Goal: Information Seeking & Learning: Learn about a topic

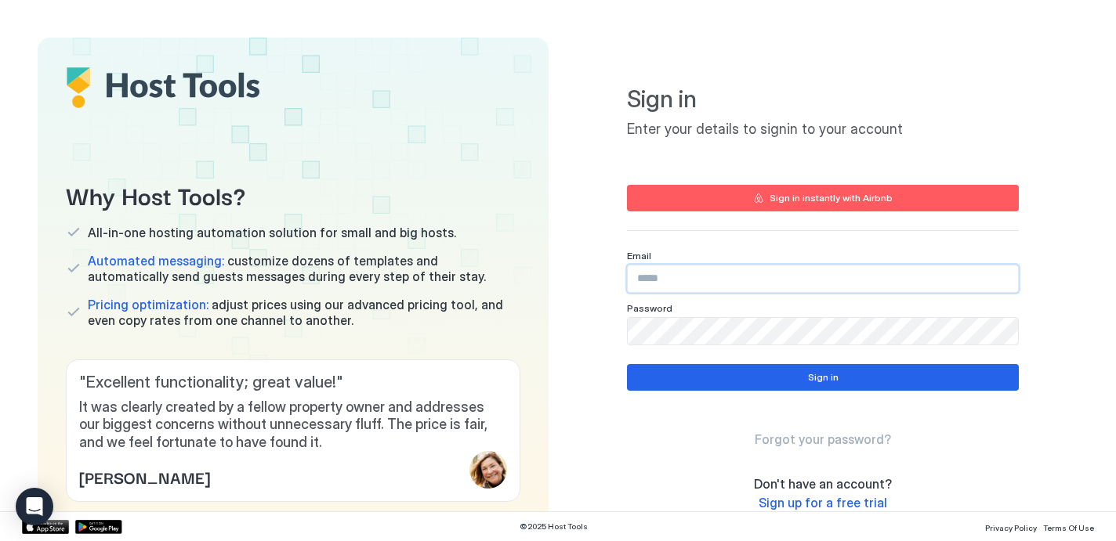
type input "**********"
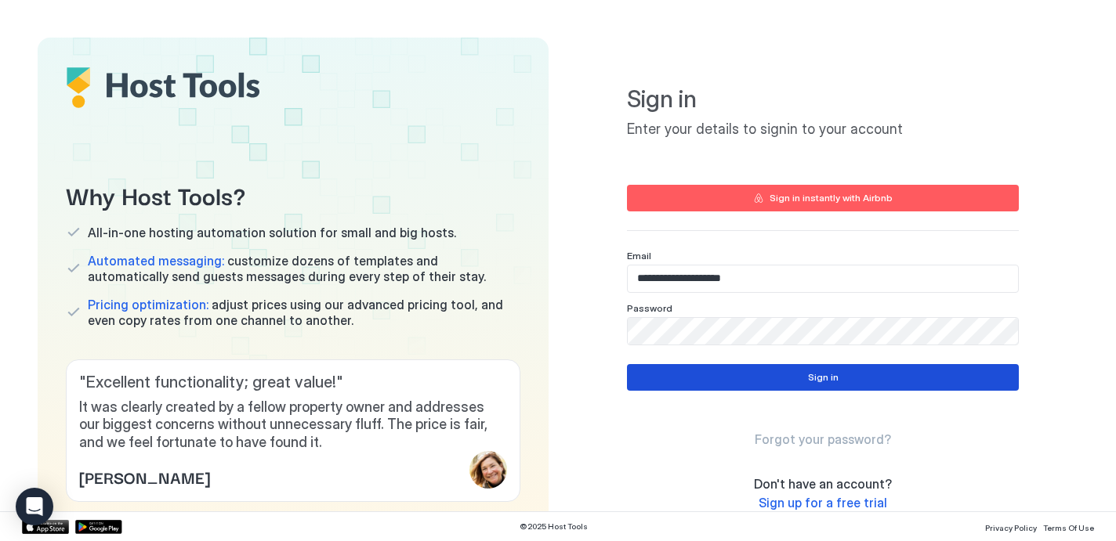
click at [855, 375] on button "Sign in" at bounding box center [823, 377] width 392 height 27
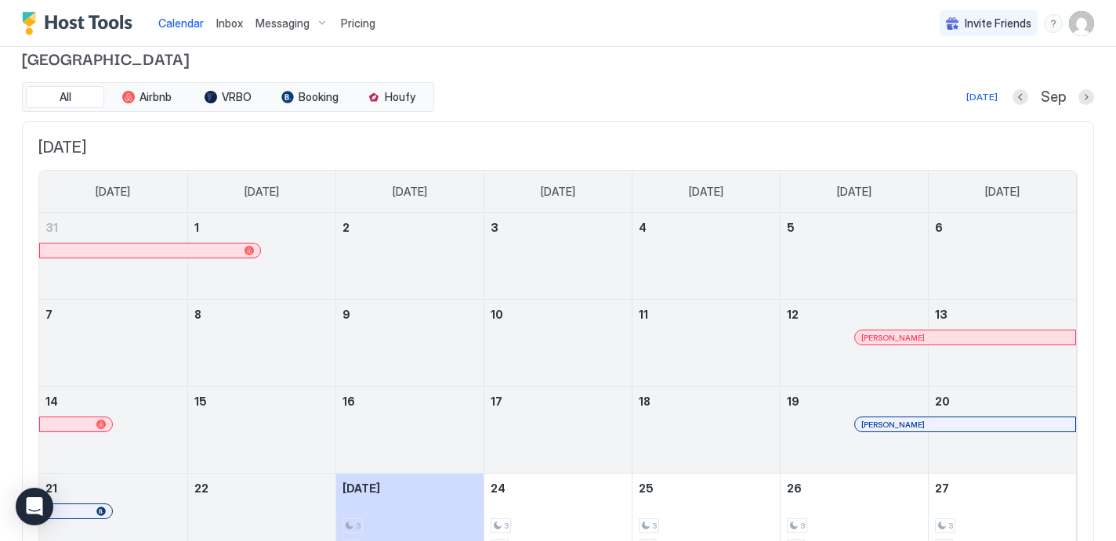
scroll to position [13, 0]
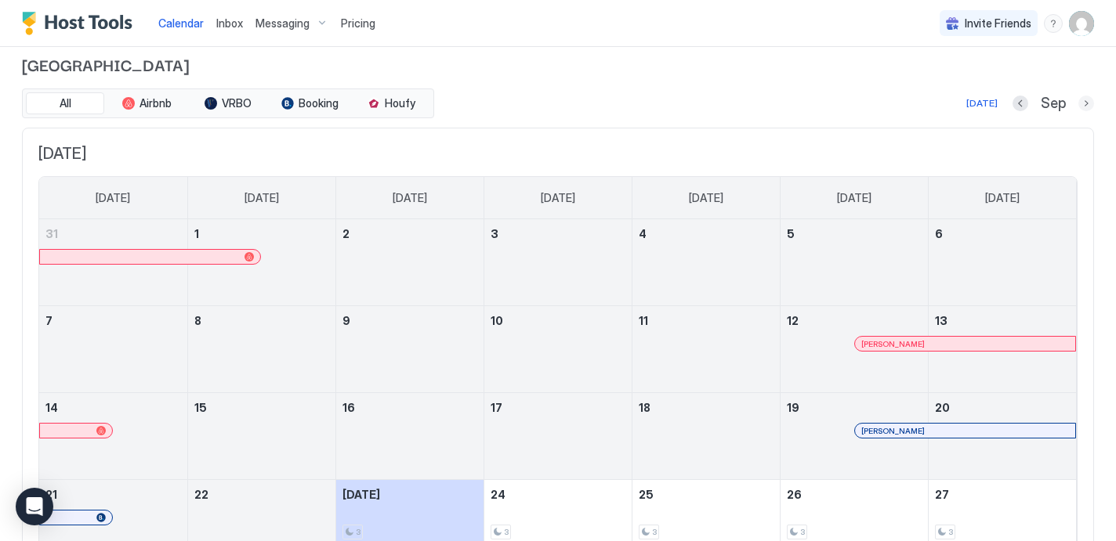
click at [1089, 107] on button "Next month" at bounding box center [1086, 104] width 16 height 16
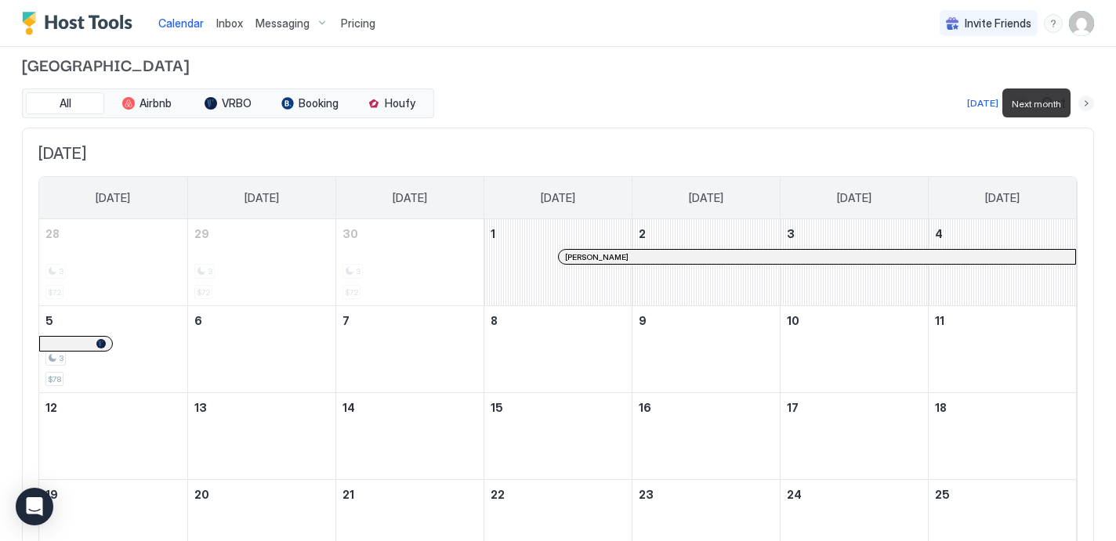
click at [1089, 107] on button "Next month" at bounding box center [1086, 104] width 16 height 16
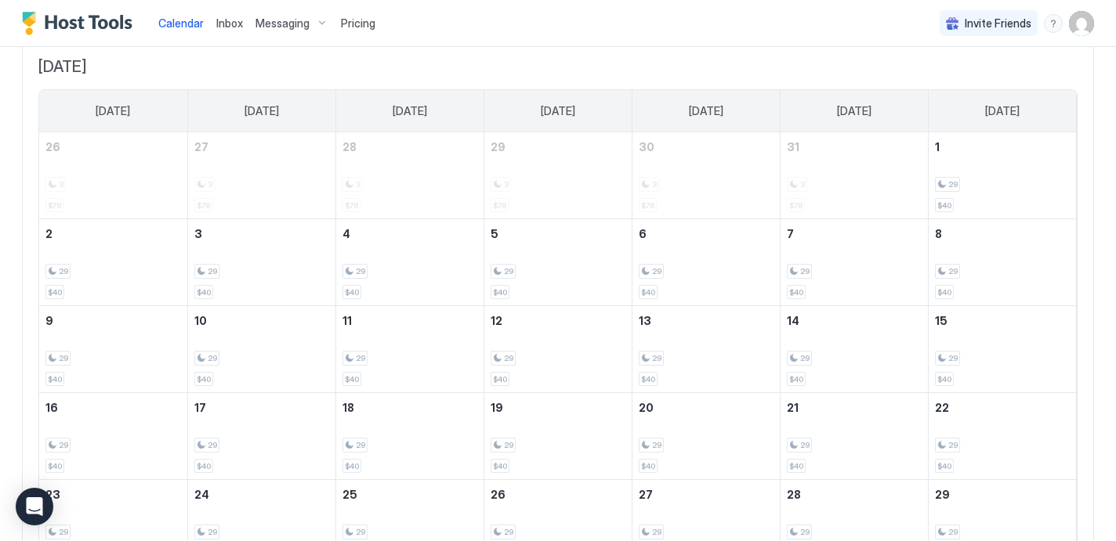
scroll to position [0, 0]
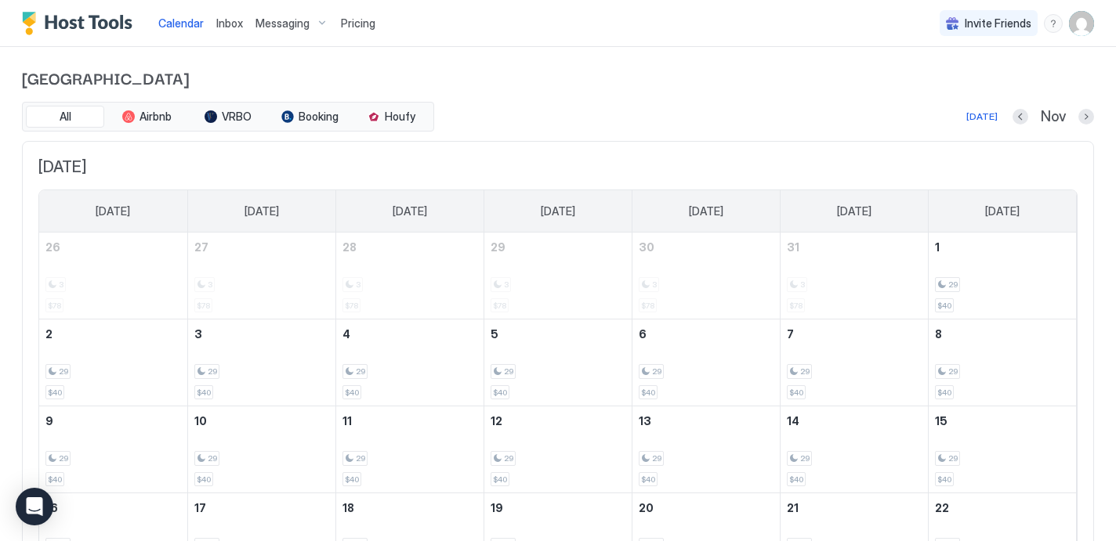
click at [350, 27] on span "Pricing" at bounding box center [358, 23] width 34 height 14
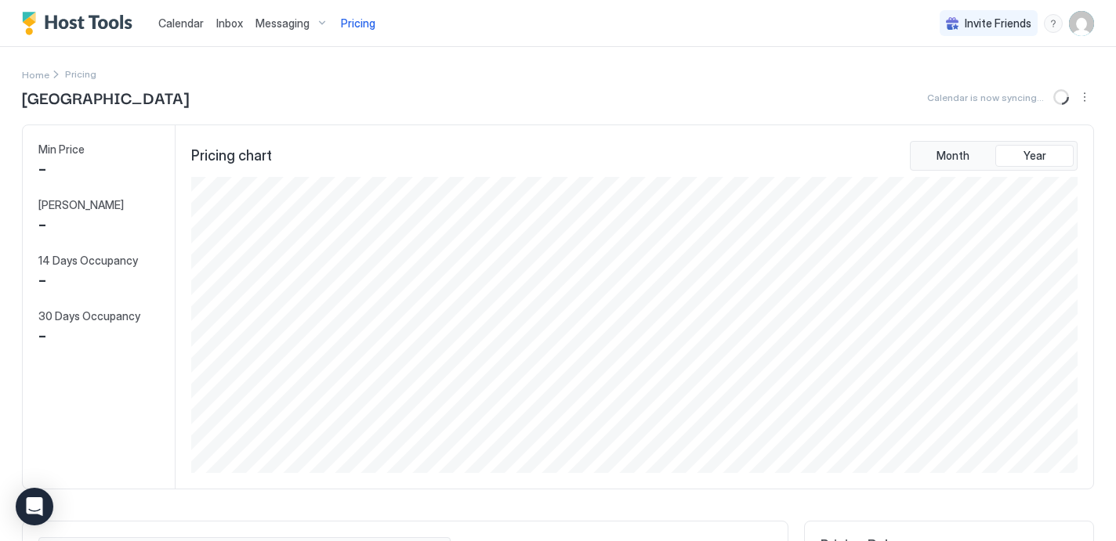
scroll to position [296, 889]
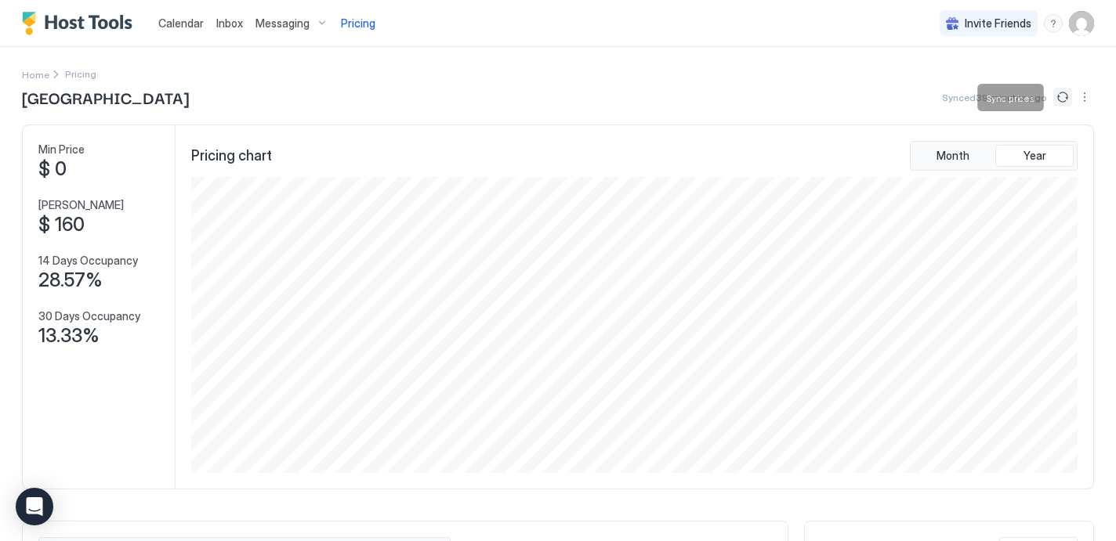
click at [1060, 96] on button "Sync prices" at bounding box center [1062, 97] width 19 height 19
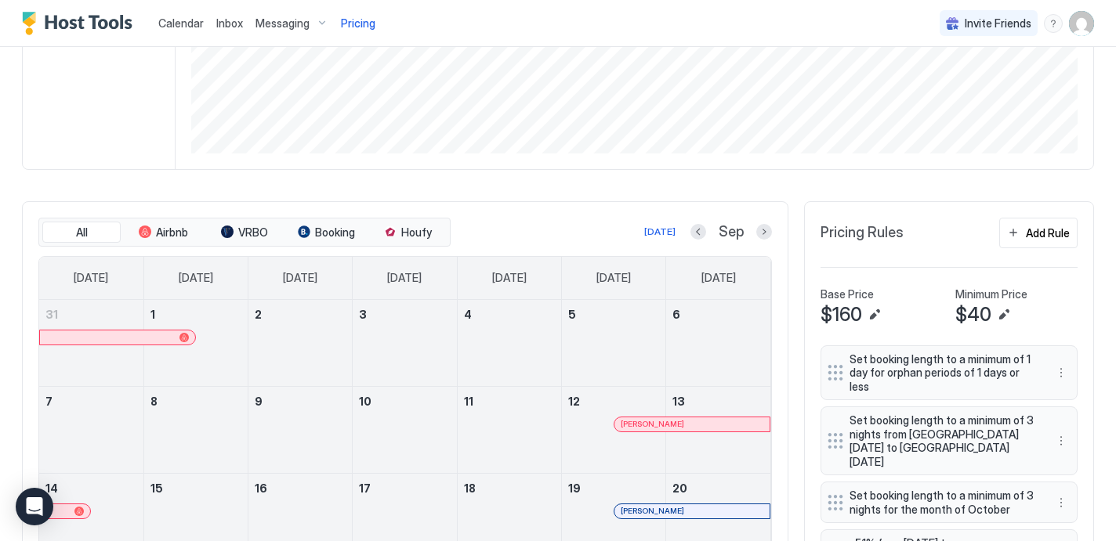
scroll to position [233, 0]
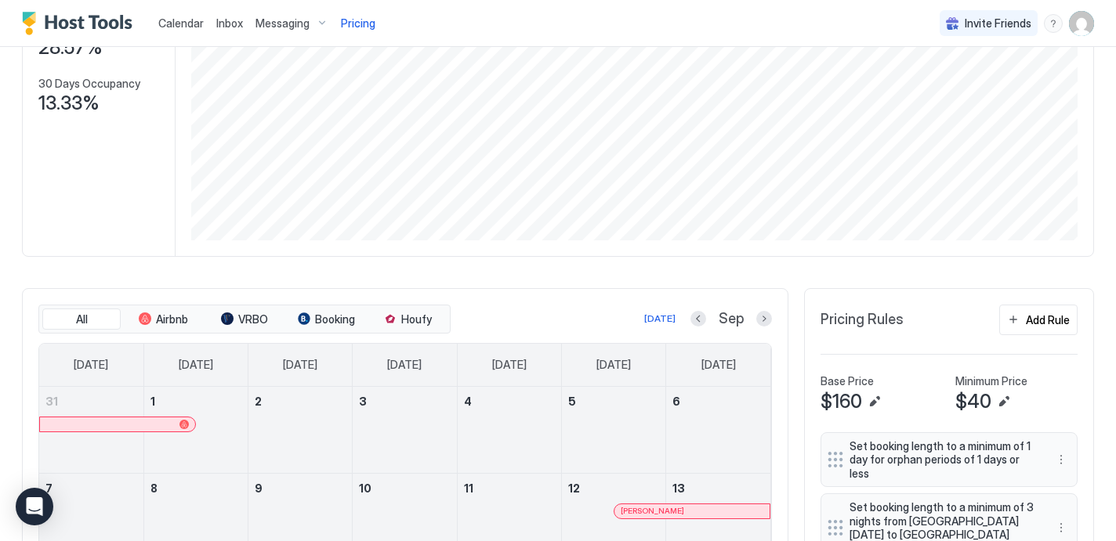
click at [1082, 20] on img "User profile" at bounding box center [1081, 23] width 25 height 25
click at [954, 115] on div "Logout" at bounding box center [993, 114] width 186 height 14
